Goal: Use online tool/utility: Utilize a website feature to perform a specific function

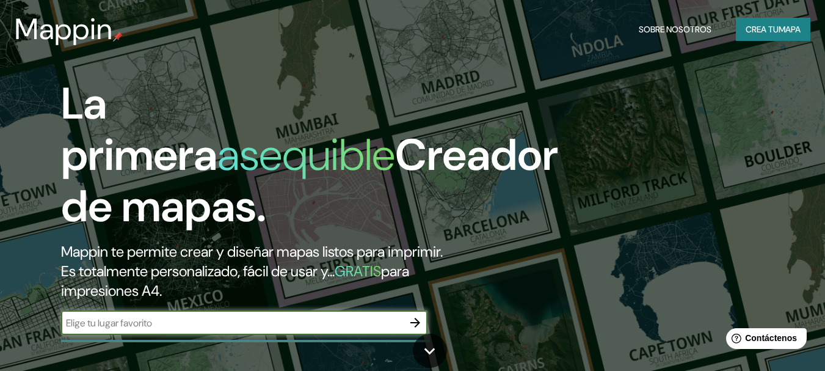
click at [341, 316] on input "text" at bounding box center [232, 323] width 342 height 14
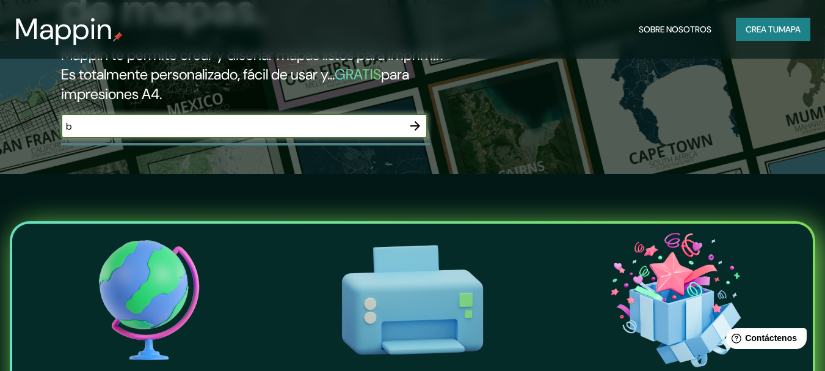
scroll to position [179, 0]
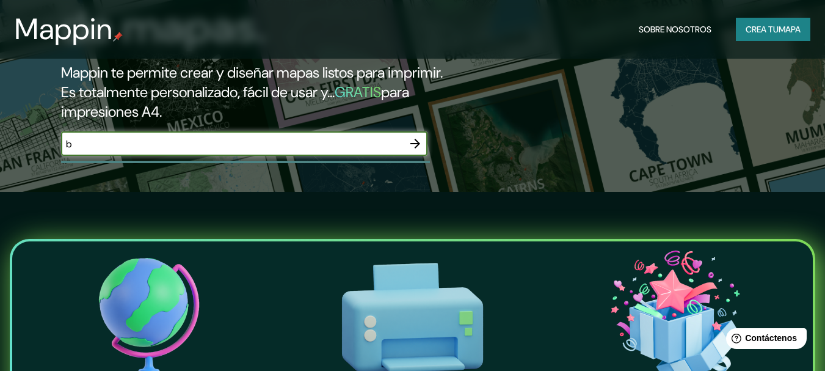
click at [336, 144] on input "b" at bounding box center [232, 144] width 342 height 14
type input "[GEOGRAPHIC_DATA]"
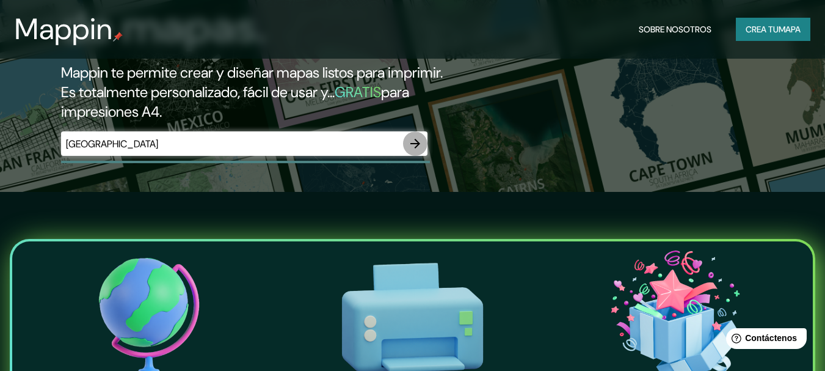
click at [420, 139] on icon "button" at bounding box center [415, 143] width 15 height 15
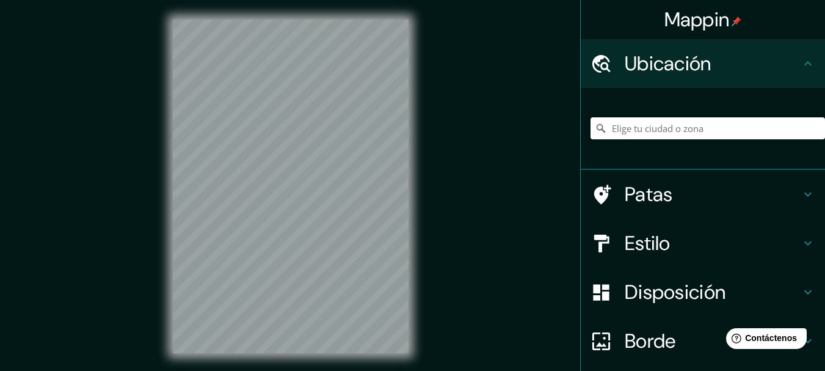
click at [624, 128] on input "Elige tu ciudad o zona" at bounding box center [708, 128] width 235 height 22
type input "[GEOGRAPHIC_DATA][PERSON_NAME], [GEOGRAPHIC_DATA][PERSON_NAME], [GEOGRAPHIC_DAT…"
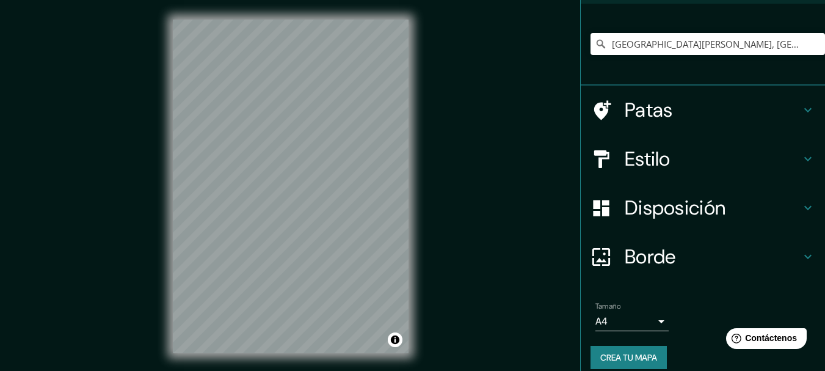
scroll to position [97, 0]
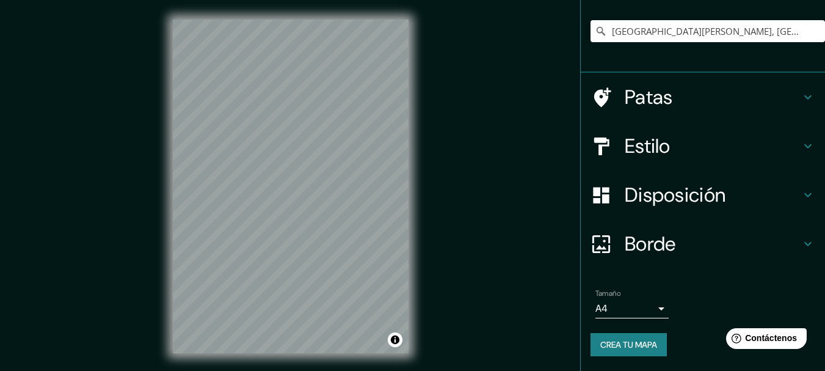
click at [649, 306] on body "Mappin Ubicación [GEOGRAPHIC_DATA][PERSON_NAME], [GEOGRAPHIC_DATA][PERSON_NAME]…" at bounding box center [412, 185] width 825 height 371
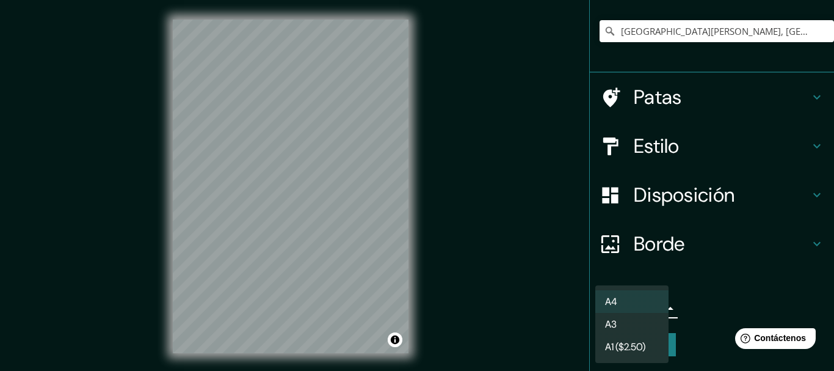
click at [647, 300] on li "A4" at bounding box center [631, 301] width 73 height 23
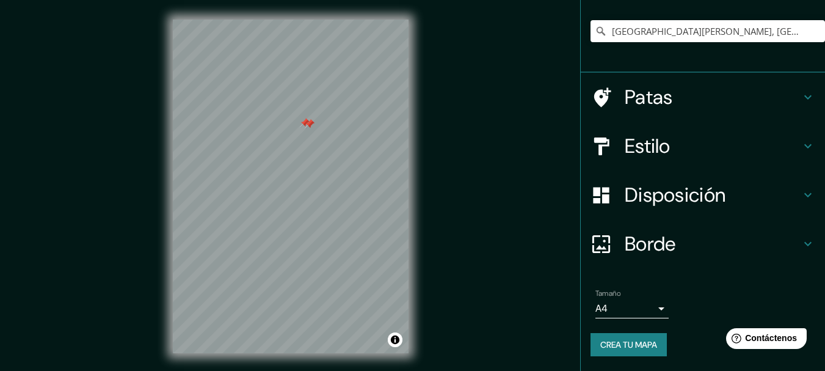
click at [305, 126] on div at bounding box center [310, 124] width 10 height 10
click at [305, 126] on div at bounding box center [305, 123] width 10 height 10
click at [317, 130] on div at bounding box center [315, 127] width 10 height 10
click at [316, 125] on div at bounding box center [315, 127] width 10 height 10
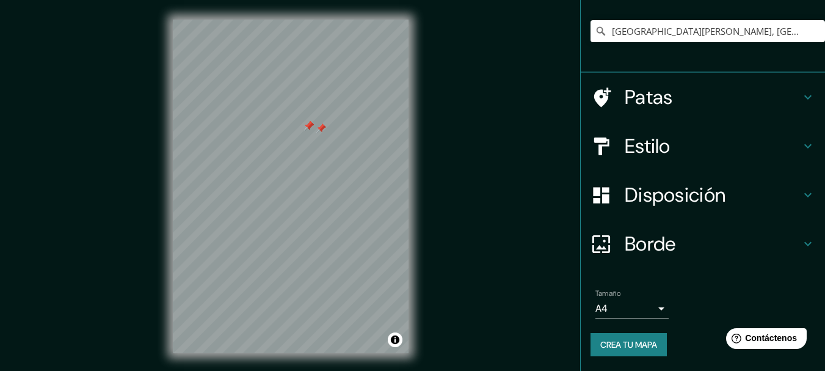
click at [308, 126] on div at bounding box center [309, 126] width 10 height 10
click at [322, 127] on div at bounding box center [321, 128] width 10 height 10
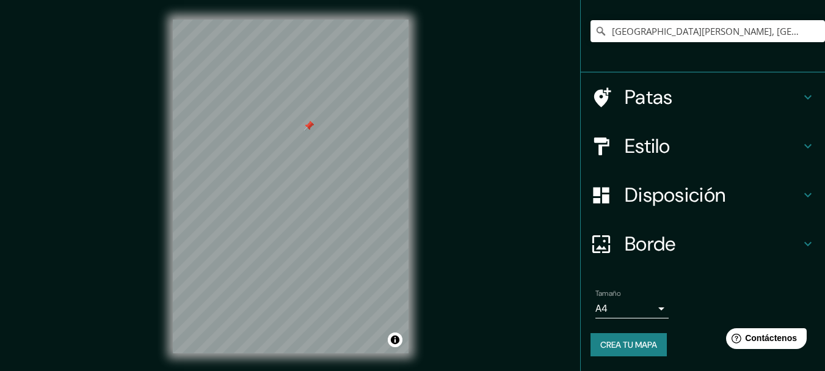
click at [307, 126] on div at bounding box center [309, 126] width 10 height 10
click at [309, 123] on div at bounding box center [309, 126] width 10 height 10
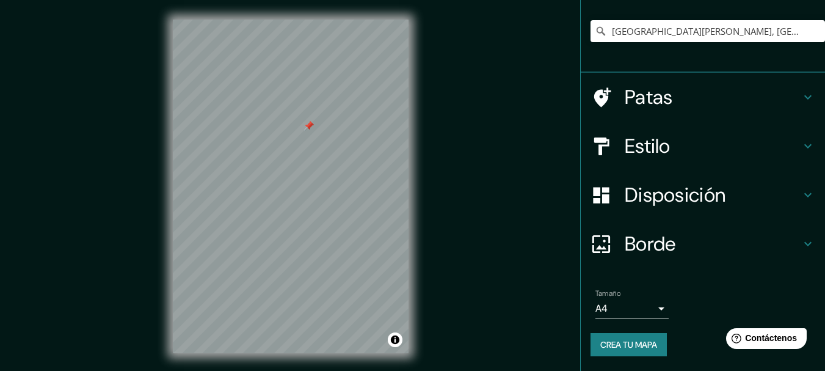
click at [309, 123] on div at bounding box center [309, 126] width 10 height 10
click at [308, 127] on div at bounding box center [309, 126] width 10 height 10
click at [313, 126] on div at bounding box center [313, 122] width 10 height 10
click at [319, 123] on div at bounding box center [319, 121] width 10 height 10
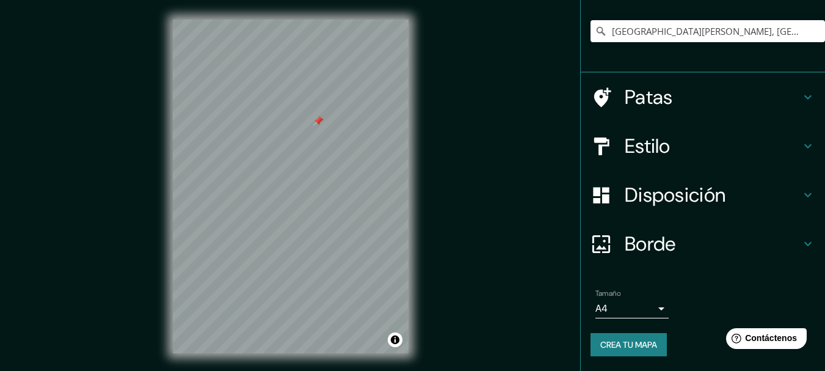
click at [318, 121] on div at bounding box center [319, 121] width 10 height 10
click at [318, 121] on div at bounding box center [318, 121] width 10 height 10
click at [282, 199] on div at bounding box center [282, 197] width 10 height 10
click at [275, 200] on div at bounding box center [276, 197] width 10 height 10
click at [290, 191] on div at bounding box center [290, 190] width 10 height 10
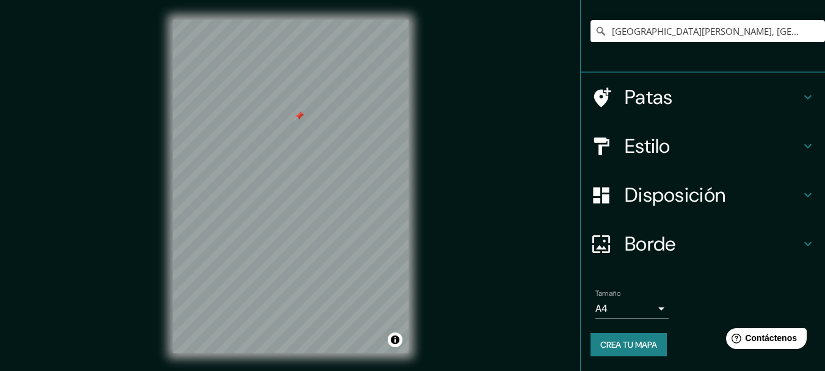
click at [299, 117] on div at bounding box center [299, 116] width 10 height 10
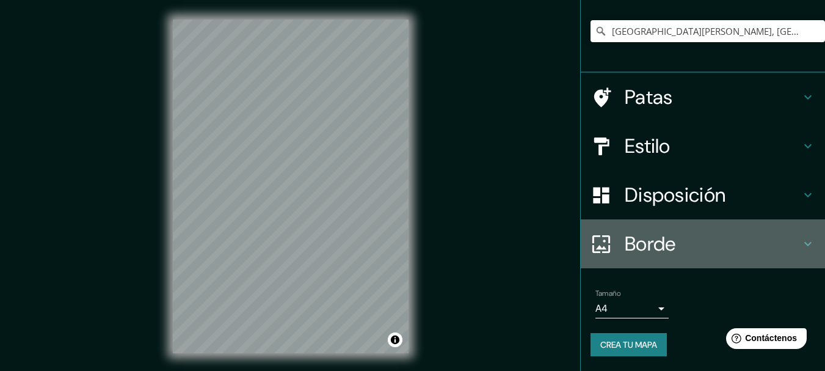
click at [625, 243] on font "Borde" at bounding box center [650, 244] width 51 height 26
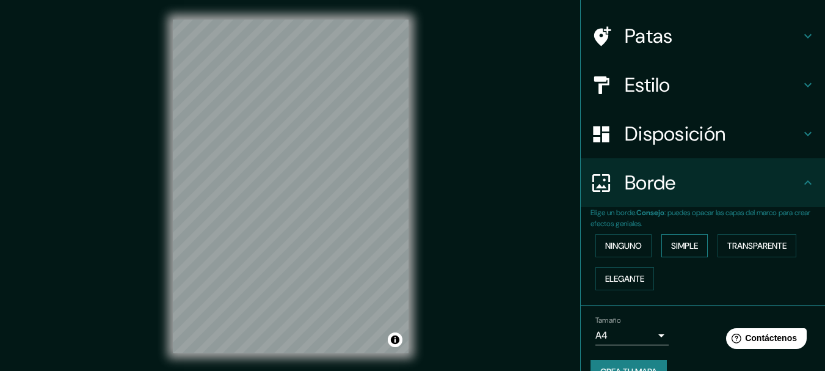
click at [671, 244] on font "Simple" at bounding box center [684, 245] width 27 height 11
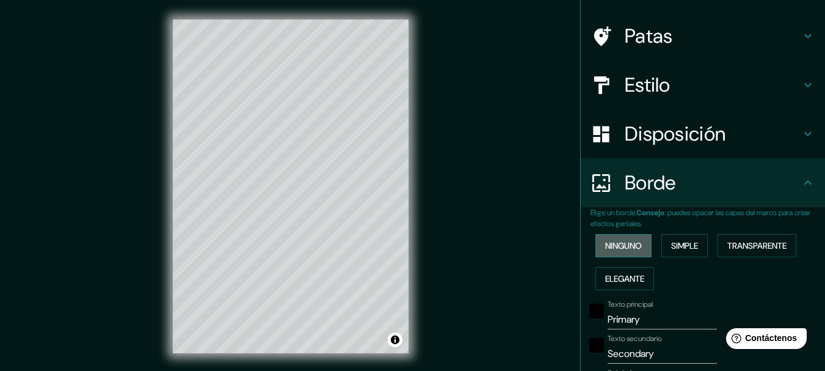
click at [628, 244] on font "Ninguno" at bounding box center [623, 245] width 37 height 11
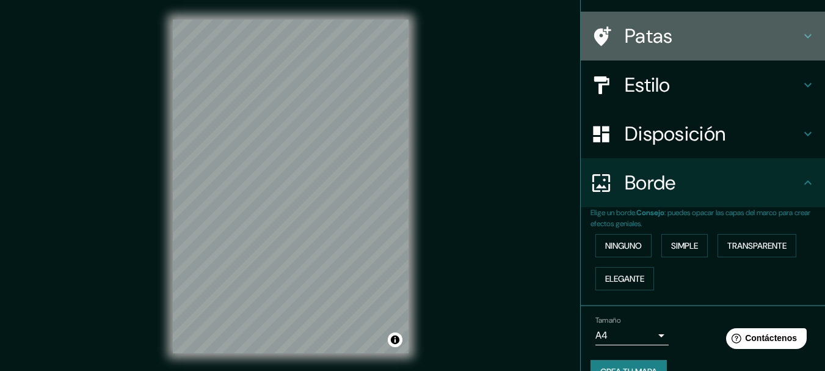
click at [639, 35] on font "Patas" at bounding box center [649, 36] width 48 height 26
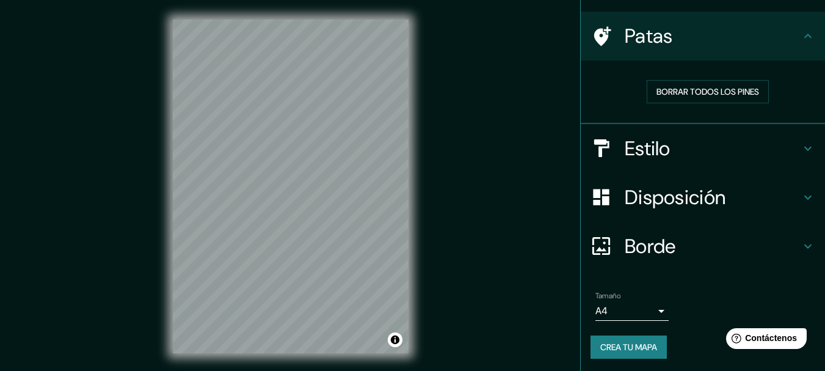
click at [639, 35] on font "Patas" at bounding box center [649, 36] width 48 height 26
click at [805, 39] on icon at bounding box center [808, 36] width 15 height 15
click at [692, 151] on h4 "Estilo" at bounding box center [713, 148] width 176 height 24
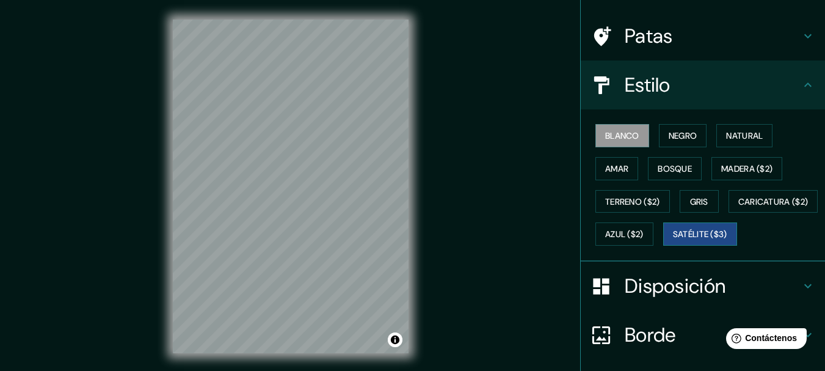
click at [673, 240] on font "Satélite ($3)" at bounding box center [700, 234] width 54 height 11
click at [733, 139] on font "Natural" at bounding box center [744, 135] width 37 height 11
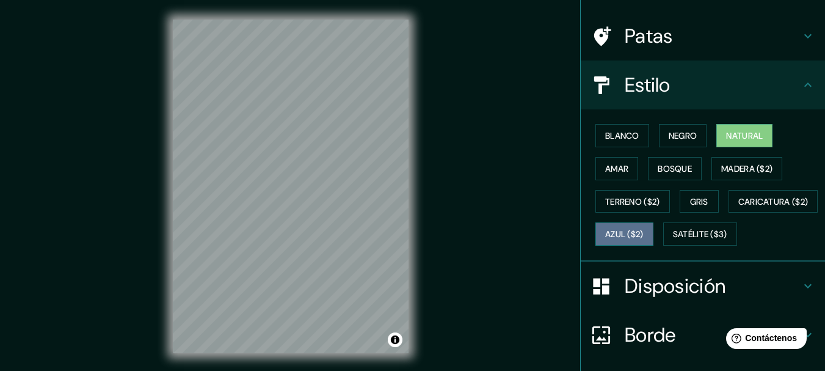
click at [644, 231] on font "Azul ($2)" at bounding box center [624, 234] width 38 height 11
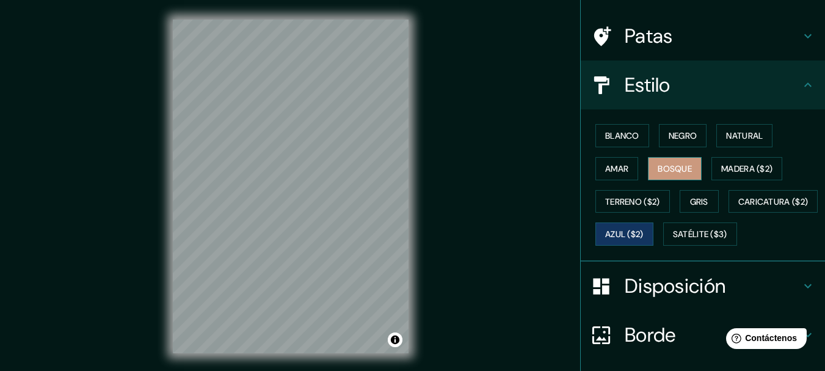
click at [674, 163] on font "Bosque" at bounding box center [675, 168] width 34 height 11
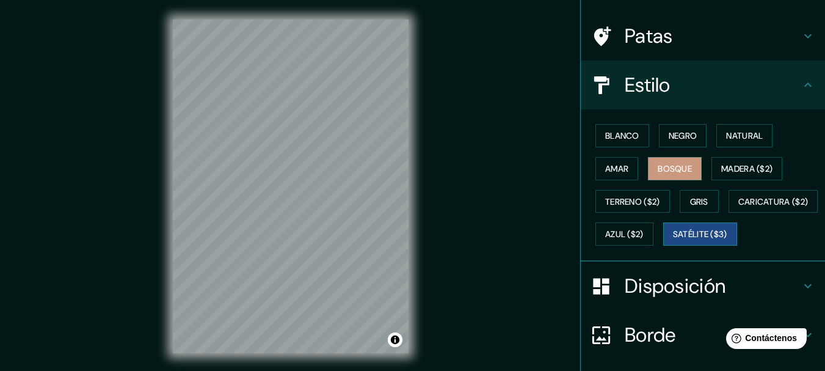
click at [673, 240] on font "Satélite ($3)" at bounding box center [700, 234] width 54 height 11
click at [474, 122] on div "Mappin Ubicación [GEOGRAPHIC_DATA][PERSON_NAME], [GEOGRAPHIC_DATA][PERSON_NAME]…" at bounding box center [412, 196] width 825 height 392
click at [492, 57] on div "Mappin Ubicación [GEOGRAPHIC_DATA][PERSON_NAME], [GEOGRAPHIC_DATA][PERSON_NAME]…" at bounding box center [412, 196] width 825 height 392
click at [801, 87] on icon at bounding box center [808, 85] width 15 height 15
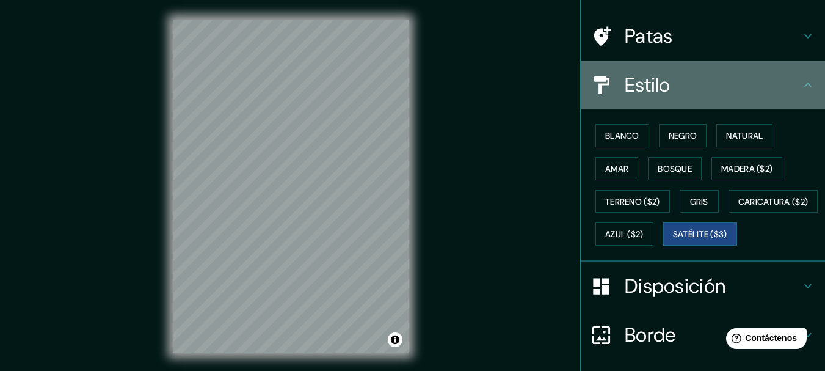
click at [804, 84] on icon at bounding box center [807, 84] width 7 height 4
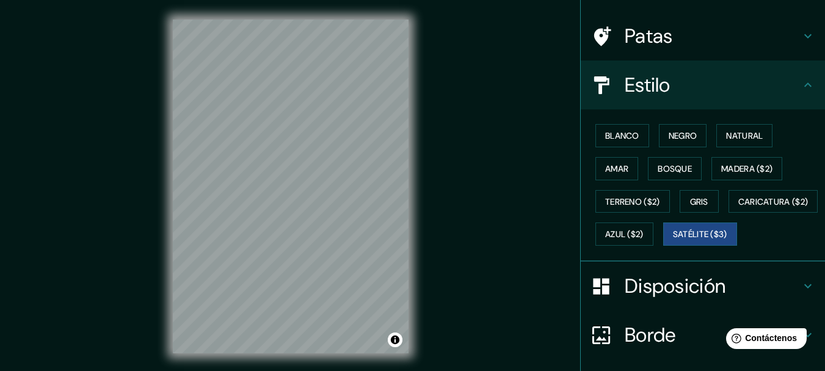
click at [801, 87] on icon at bounding box center [808, 85] width 15 height 15
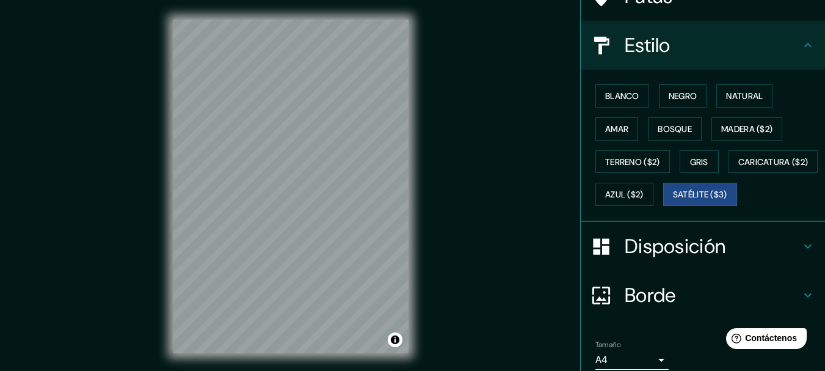
scroll to position [158, 0]
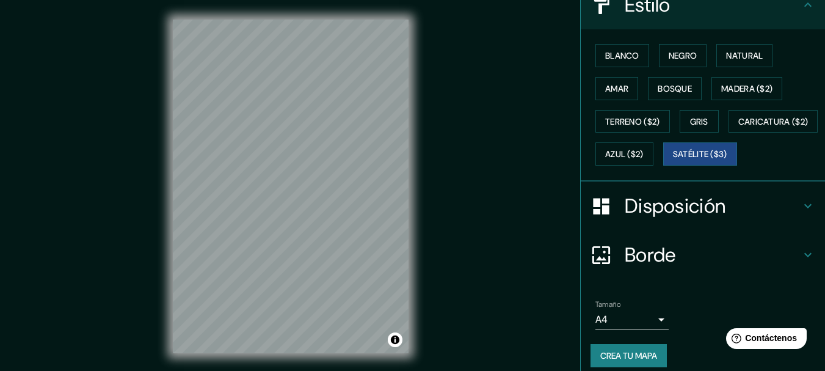
click at [801, 213] on icon at bounding box center [808, 205] width 15 height 15
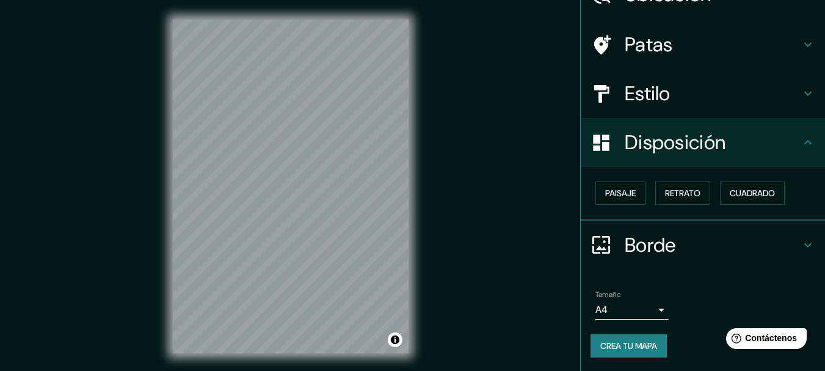
scroll to position [70, 0]
click at [665, 194] on font "Retrato" at bounding box center [682, 192] width 35 height 11
click at [617, 191] on font "Paisaje" at bounding box center [620, 192] width 31 height 11
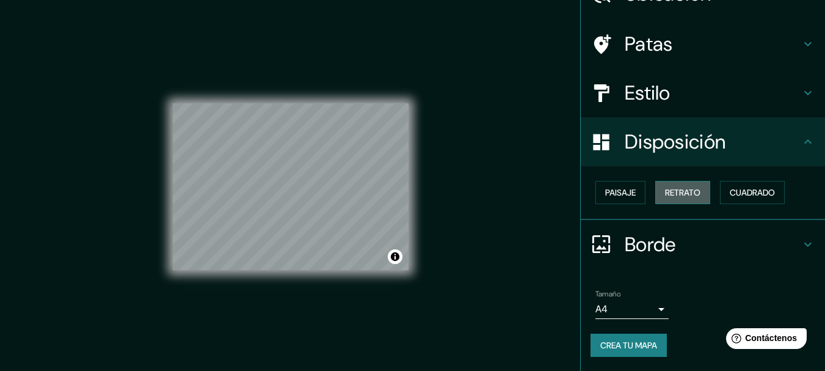
click at [669, 194] on font "Retrato" at bounding box center [682, 192] width 35 height 11
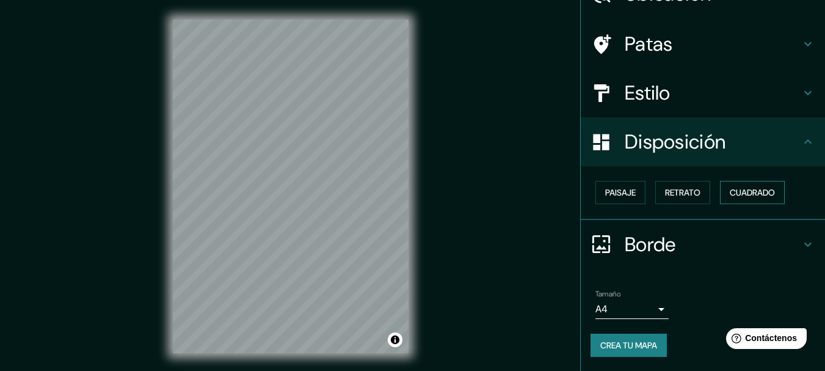
click at [735, 187] on font "Cuadrado" at bounding box center [752, 192] width 45 height 11
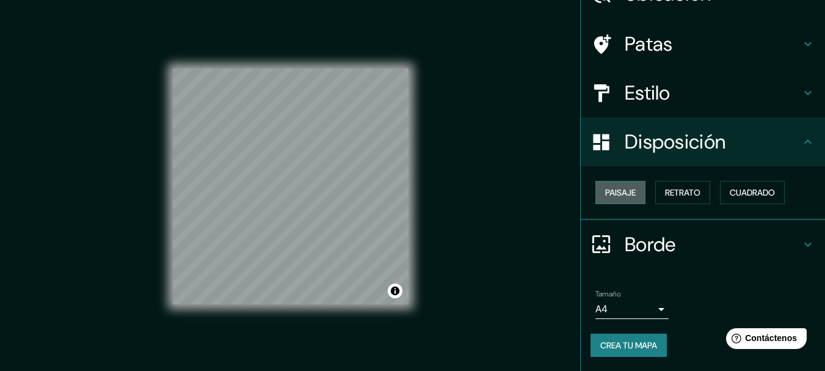
click at [614, 191] on font "Paisaje" at bounding box center [620, 192] width 31 height 11
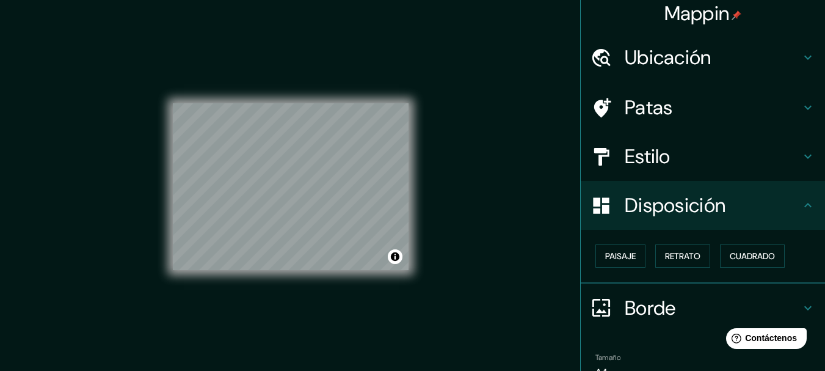
scroll to position [0, 0]
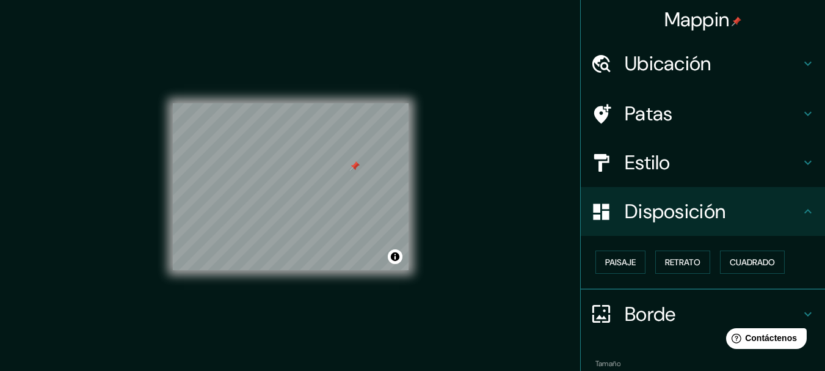
click at [349, 103] on div at bounding box center [291, 103] width 236 height 0
click at [349, 170] on div at bounding box center [354, 166] width 10 height 10
click at [349, 103] on div at bounding box center [291, 103] width 236 height 0
drag, startPoint x: 349, startPoint y: 167, endPoint x: 349, endPoint y: 177, distance: 9.8
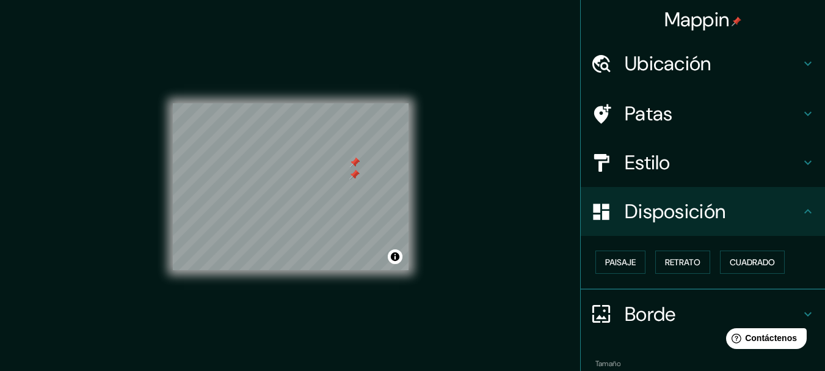
click at [349, 177] on div at bounding box center [354, 175] width 10 height 10
click at [354, 177] on div at bounding box center [354, 175] width 10 height 10
click at [354, 175] on div at bounding box center [355, 175] width 10 height 10
click at [354, 164] on div at bounding box center [355, 163] width 10 height 10
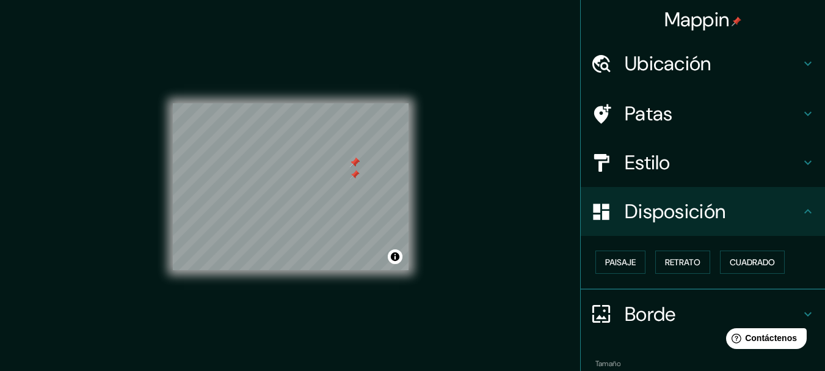
click at [353, 162] on div at bounding box center [355, 163] width 10 height 10
click at [353, 162] on div at bounding box center [355, 165] width 10 height 10
click at [353, 103] on div at bounding box center [291, 103] width 236 height 0
click at [355, 167] on div at bounding box center [356, 167] width 10 height 10
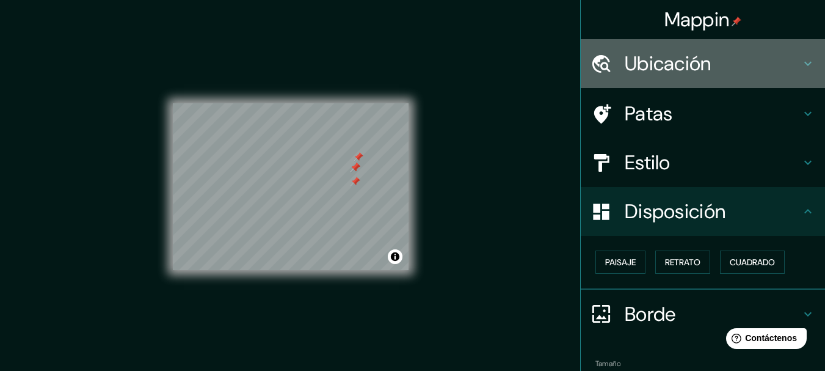
click at [661, 65] on font "Ubicación" at bounding box center [668, 64] width 87 height 26
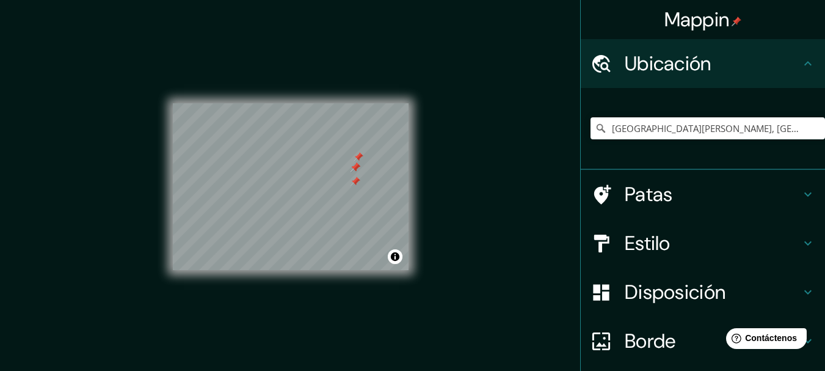
click at [661, 65] on font "Ubicación" at bounding box center [668, 64] width 87 height 26
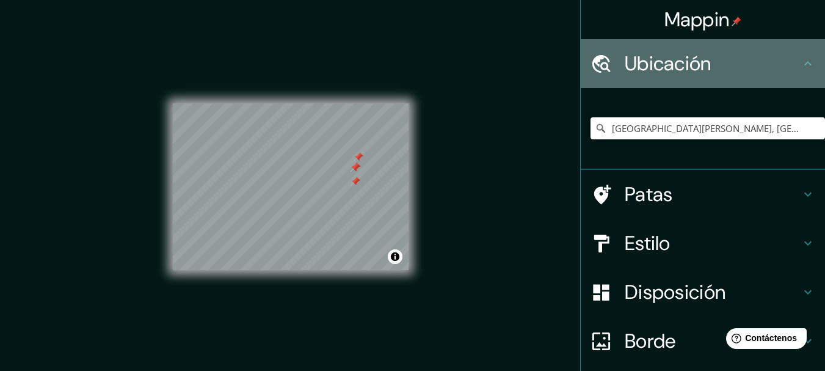
click at [801, 63] on icon at bounding box center [808, 63] width 15 height 15
drag, startPoint x: 683, startPoint y: 60, endPoint x: 670, endPoint y: 60, distance: 12.8
click at [670, 60] on font "Ubicación" at bounding box center [668, 64] width 87 height 26
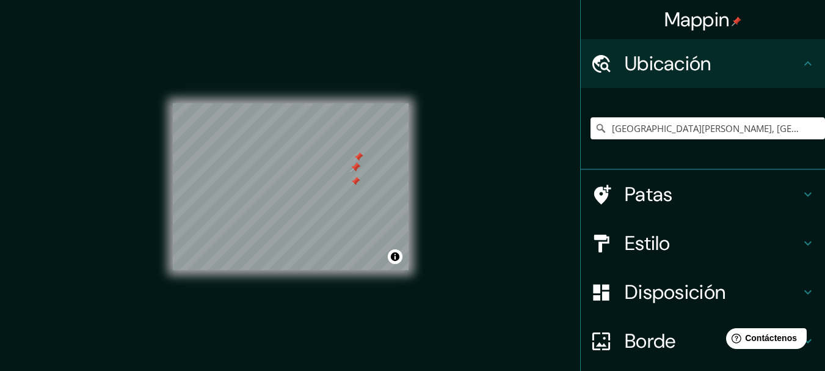
click at [357, 183] on div at bounding box center [356, 181] width 10 height 10
click at [355, 169] on div at bounding box center [356, 167] width 10 height 10
click at [355, 167] on div at bounding box center [356, 167] width 10 height 10
click at [352, 169] on div at bounding box center [356, 167] width 10 height 10
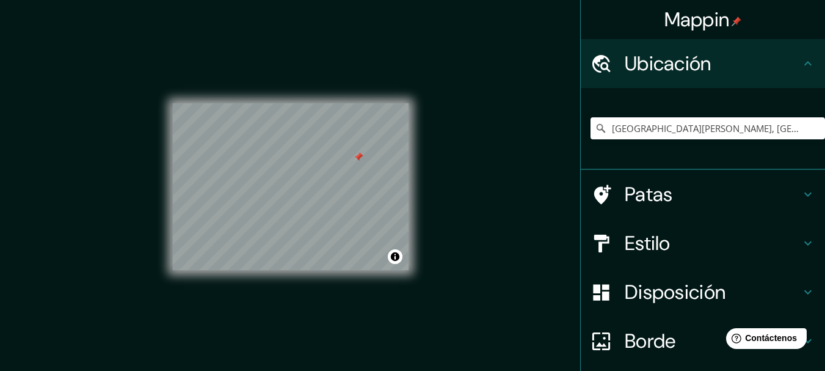
click at [357, 161] on div at bounding box center [359, 157] width 10 height 10
click at [394, 259] on button "Activar o desactivar atribución" at bounding box center [395, 256] width 15 height 15
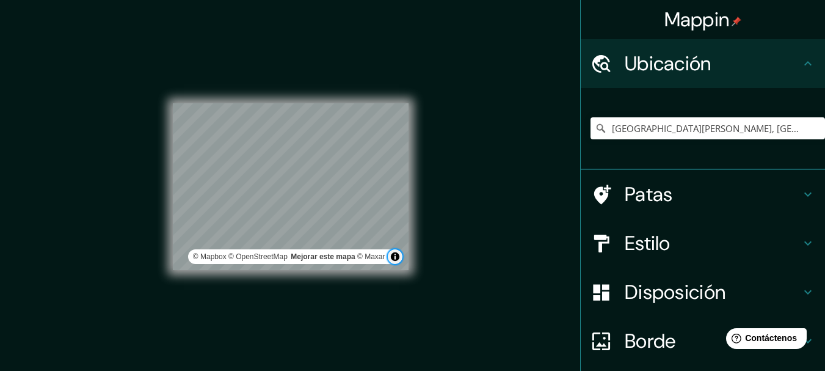
click at [394, 259] on button "Activar o desactivar atribución" at bounding box center [395, 256] width 15 height 15
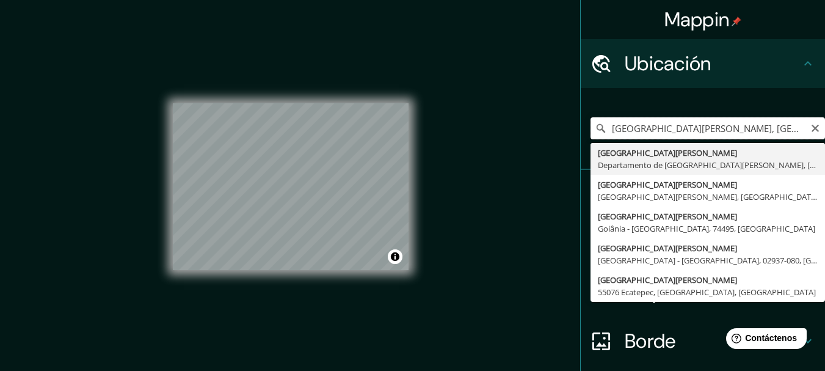
click at [749, 131] on input "[GEOGRAPHIC_DATA][PERSON_NAME], [GEOGRAPHIC_DATA][PERSON_NAME], [GEOGRAPHIC_DAT…" at bounding box center [708, 128] width 235 height 22
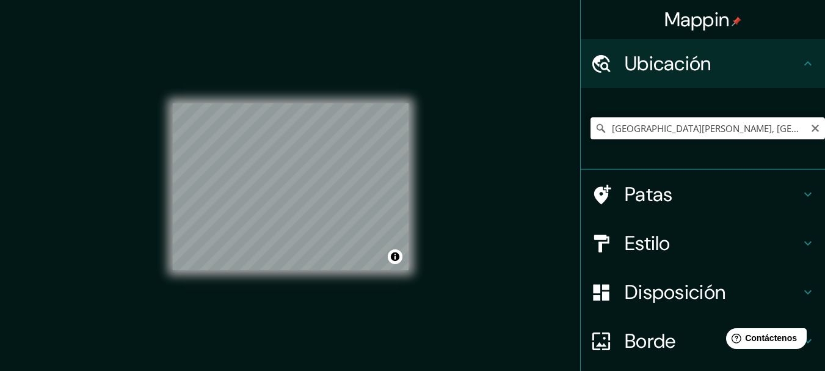
click at [691, 133] on input "[GEOGRAPHIC_DATA][PERSON_NAME], [GEOGRAPHIC_DATA][PERSON_NAME], [GEOGRAPHIC_DAT…" at bounding box center [708, 128] width 235 height 22
click at [723, 123] on input "[GEOGRAPHIC_DATA][PERSON_NAME], [GEOGRAPHIC_DATA][PERSON_NAME], [GEOGRAPHIC_DAT…" at bounding box center [708, 128] width 235 height 22
drag, startPoint x: 758, startPoint y: 128, endPoint x: 765, endPoint y: 128, distance: 6.7
click at [760, 128] on input "[GEOGRAPHIC_DATA][PERSON_NAME], [GEOGRAPHIC_DATA][PERSON_NAME], [GEOGRAPHIC_DAT…" at bounding box center [708, 128] width 235 height 22
click at [810, 128] on icon "Claro" at bounding box center [815, 128] width 10 height 10
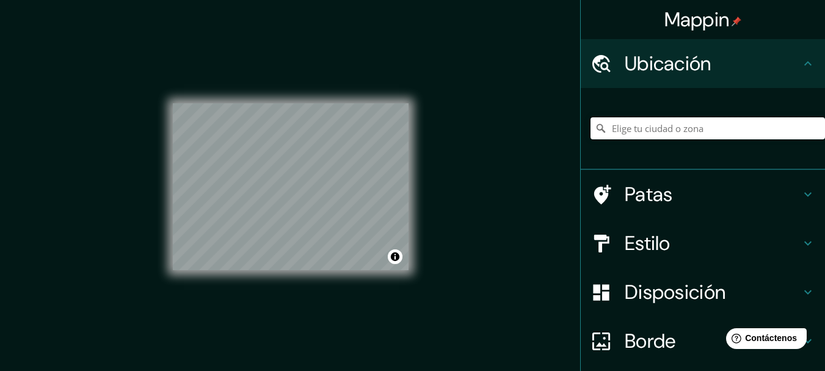
click at [749, 136] on input "Elige tu ciudad o zona" at bounding box center [708, 128] width 235 height 22
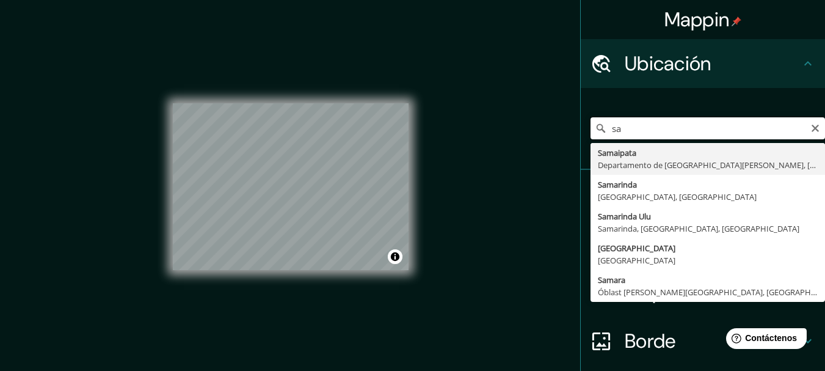
type input "s"
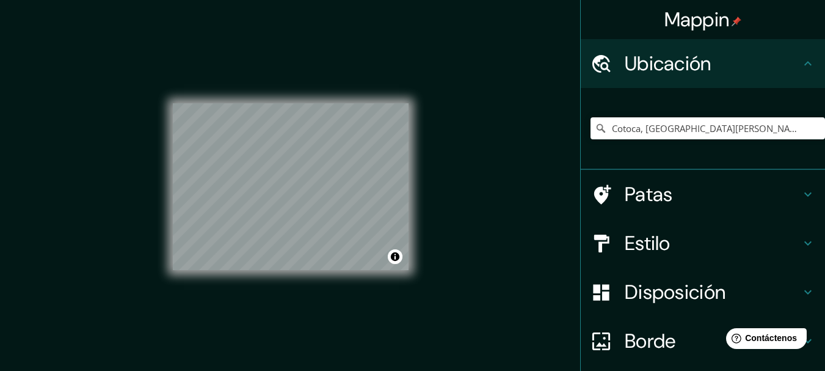
click at [450, 166] on div "Mappin Ubicación Cotoca, [GEOGRAPHIC_DATA][PERSON_NAME], [GEOGRAPHIC_DATA] Pata…" at bounding box center [412, 196] width 825 height 392
click at [316, 203] on div at bounding box center [319, 202] width 10 height 10
click at [316, 205] on div at bounding box center [319, 202] width 10 height 10
click at [319, 218] on div at bounding box center [319, 215] width 10 height 10
click at [319, 214] on div at bounding box center [317, 211] width 10 height 10
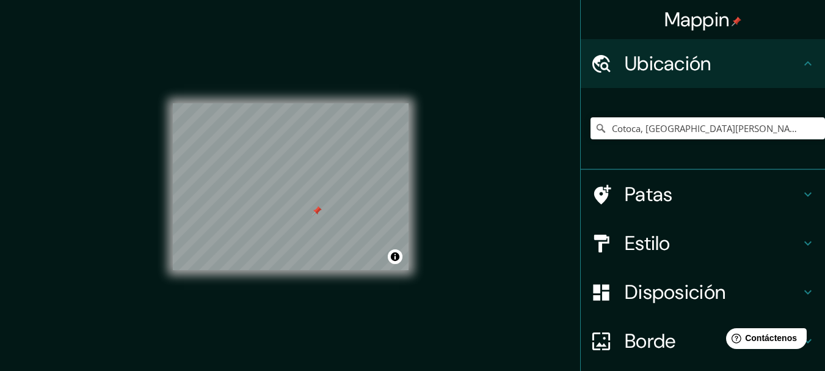
click at [317, 212] on div at bounding box center [317, 211] width 10 height 10
click at [291, 194] on div at bounding box center [292, 193] width 10 height 10
click at [291, 193] on div at bounding box center [292, 193] width 10 height 10
click at [289, 195] on div at bounding box center [293, 193] width 10 height 10
click at [293, 196] on div at bounding box center [293, 193] width 10 height 10
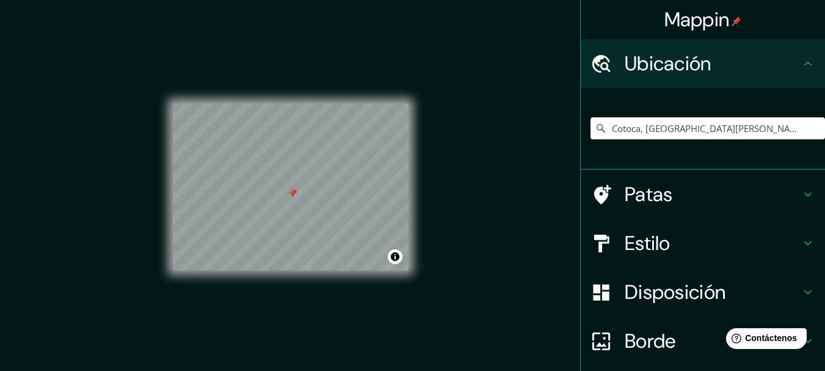
click at [292, 192] on div at bounding box center [293, 193] width 10 height 10
click at [333, 103] on div at bounding box center [291, 103] width 236 height 0
click at [336, 181] on div at bounding box center [335, 183] width 10 height 10
click at [332, 184] on div at bounding box center [334, 183] width 10 height 10
click at [331, 186] on div at bounding box center [334, 183] width 10 height 10
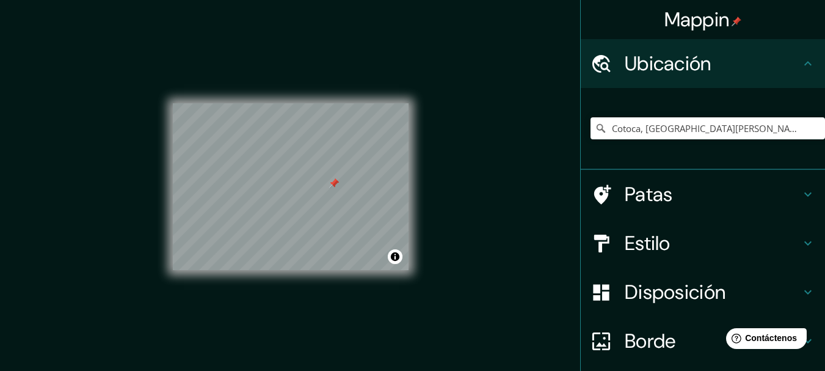
click at [332, 182] on div at bounding box center [334, 183] width 10 height 10
click at [331, 186] on div at bounding box center [334, 183] width 10 height 10
click at [332, 184] on div at bounding box center [334, 183] width 10 height 10
click at [333, 181] on div at bounding box center [334, 183] width 10 height 10
click at [415, 103] on div "© Mapbox © OpenStreetMap Mejorar este mapa © Maxar" at bounding box center [290, 186] width 275 height 373
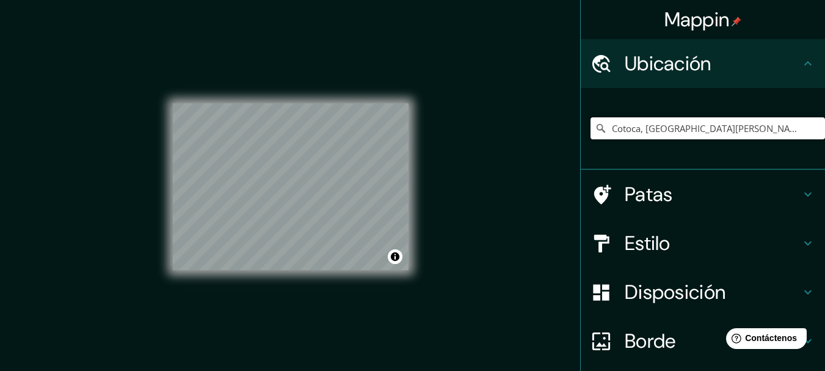
drag, startPoint x: 638, startPoint y: 130, endPoint x: 568, endPoint y: 142, distance: 70.7
click at [568, 142] on div "Mappin Ubicación Cotoca, [GEOGRAPHIC_DATA][PERSON_NAME], [GEOGRAPHIC_DATA] Pata…" at bounding box center [412, 196] width 825 height 392
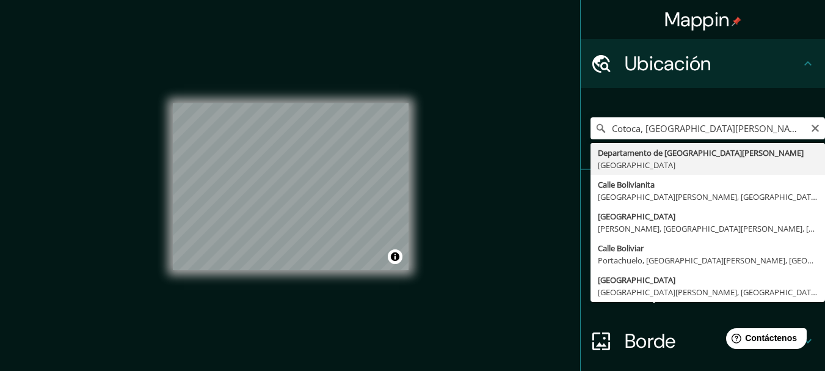
type input "Departamento de [GEOGRAPHIC_DATA][PERSON_NAME], [GEOGRAPHIC_DATA]"
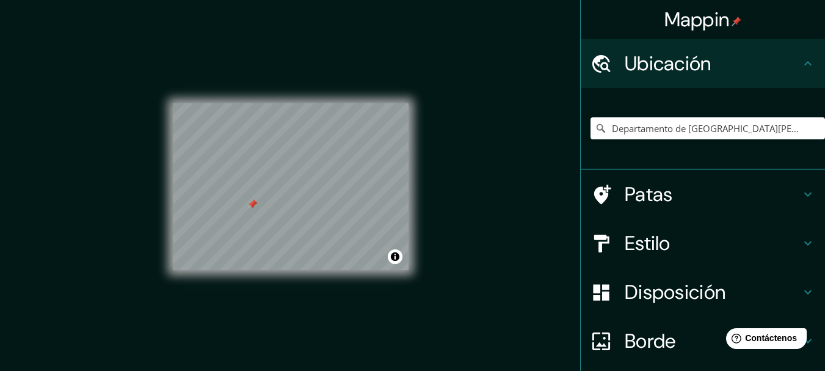
click at [247, 103] on div at bounding box center [291, 103] width 236 height 0
click at [252, 103] on div at bounding box center [291, 103] width 236 height 0
click at [256, 208] on div at bounding box center [258, 208] width 10 height 10
click at [255, 212] on div at bounding box center [258, 208] width 10 height 10
